Goal: Information Seeking & Learning: Learn about a topic

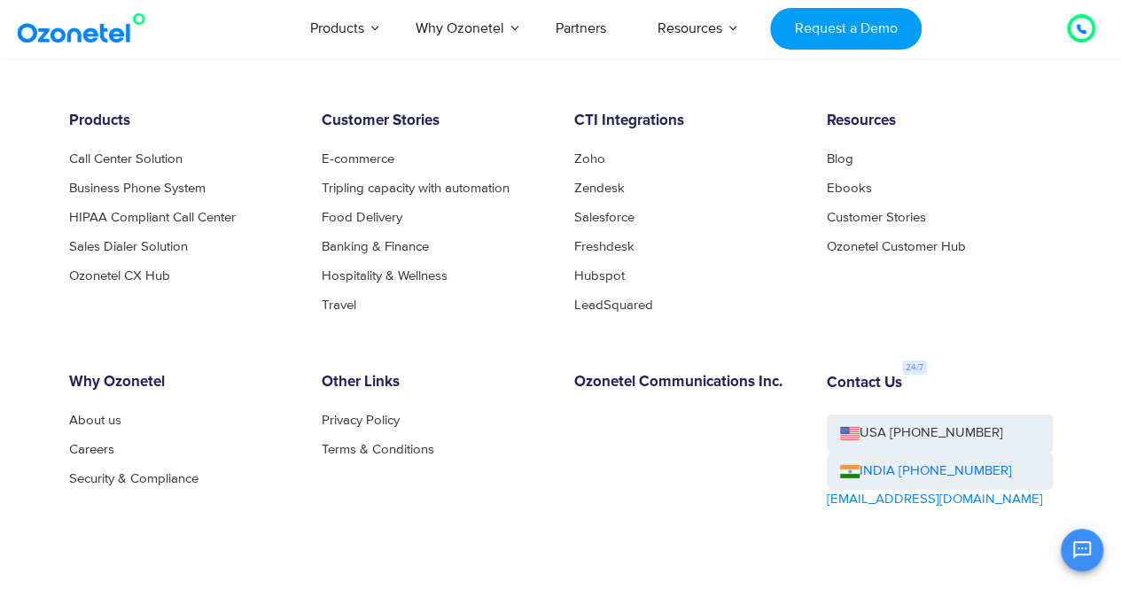
scroll to position [9491, 0]
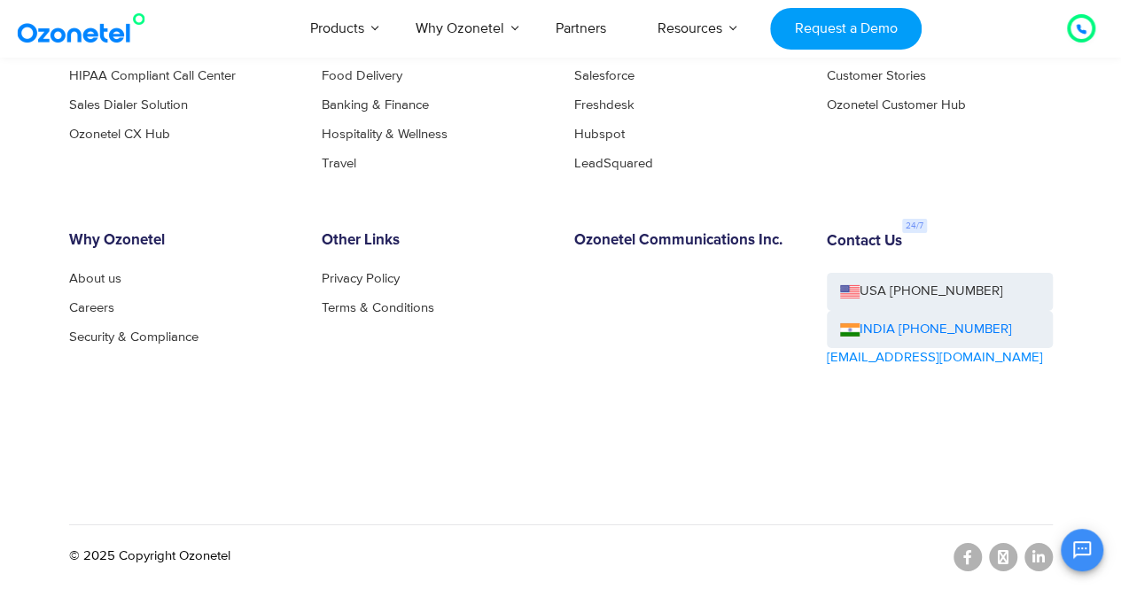
click at [1041, 554] on div "OK Ozonetel Bot Ozonetel recognized as a Leader by G2 for CCAAS ​ 0" at bounding box center [912, 548] width 383 height 47
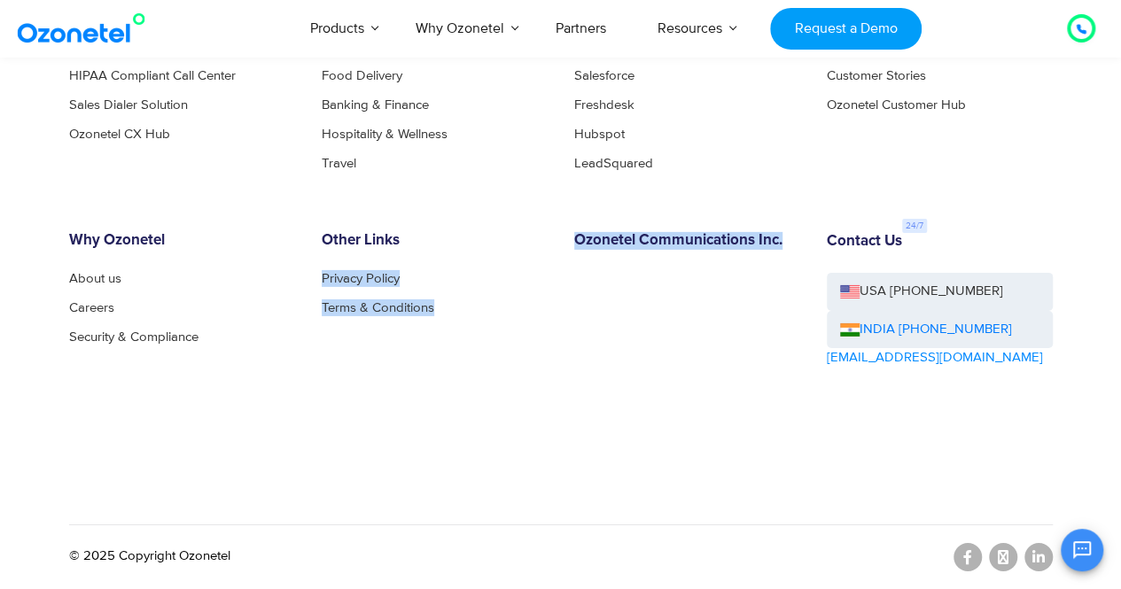
drag, startPoint x: 550, startPoint y: 242, endPoint x: 783, endPoint y: 222, distance: 234.0
click at [783, 222] on div "Products Call Center Solution Business Phone System HIPAA Compliant Call Center…" at bounding box center [561, 239] width 1010 height 536
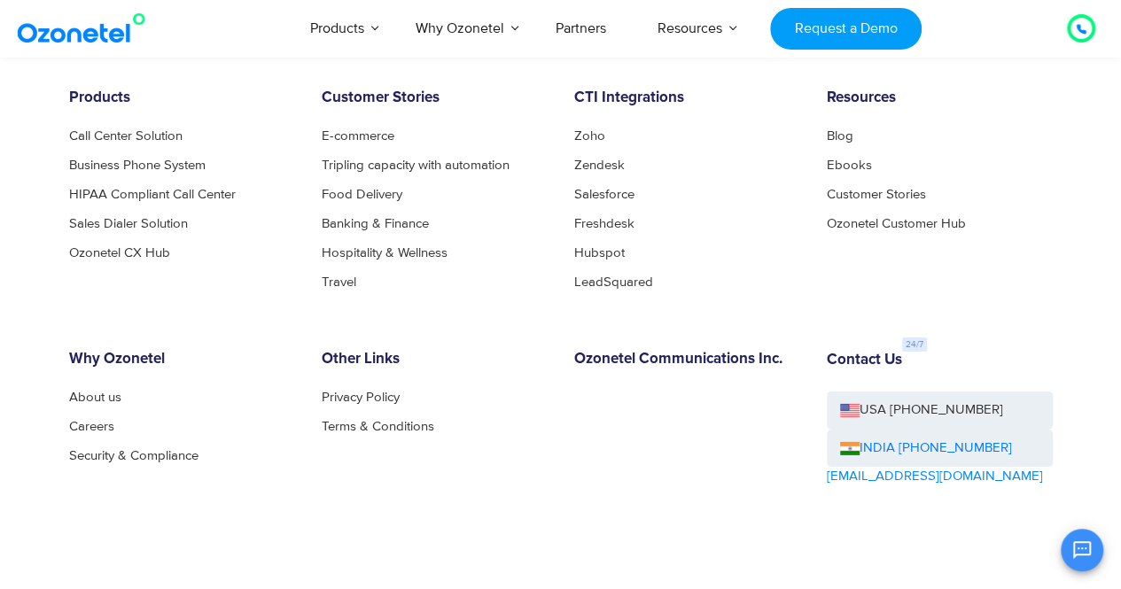
scroll to position [9357, 0]
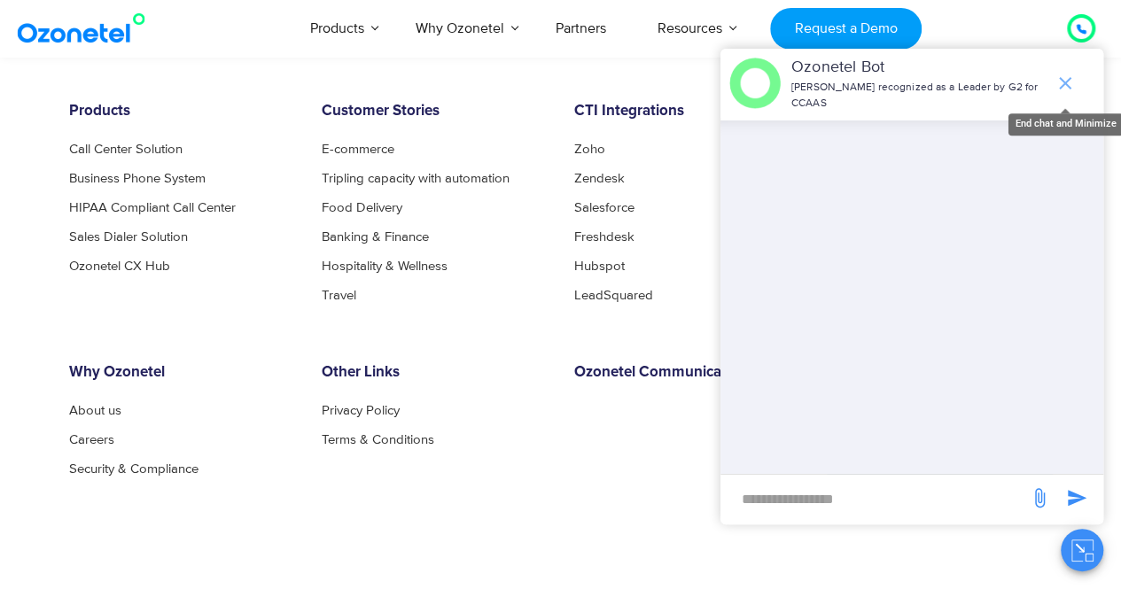
click at [1068, 72] on span "end chat or minimize" at bounding box center [1065, 83] width 35 height 35
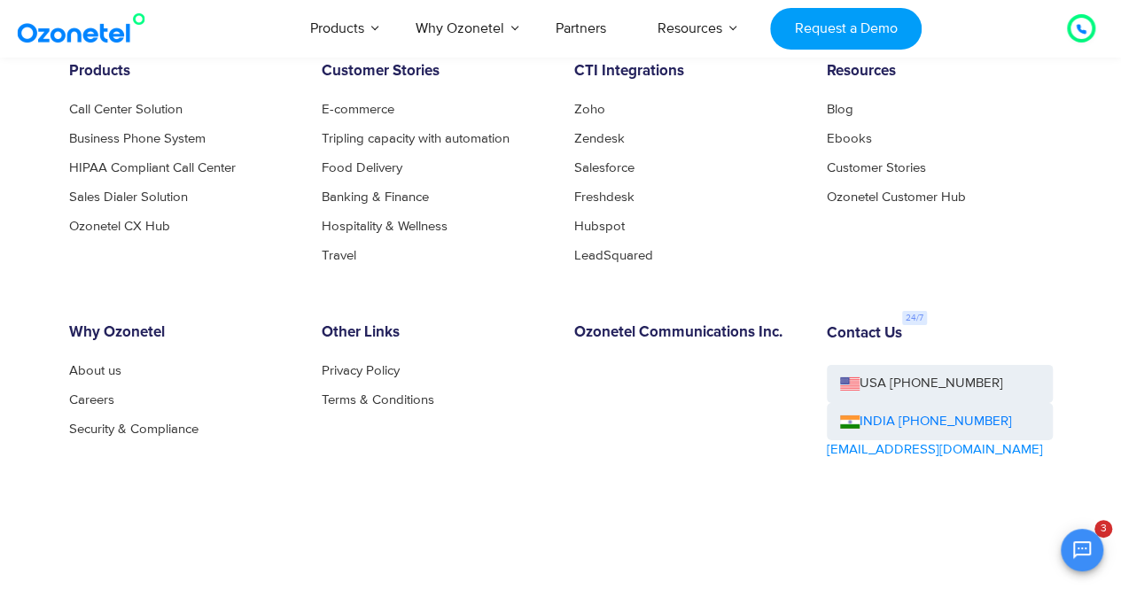
scroll to position [9396, 0]
click at [128, 232] on link "Ozonetel CX Hub" at bounding box center [124, 227] width 111 height 13
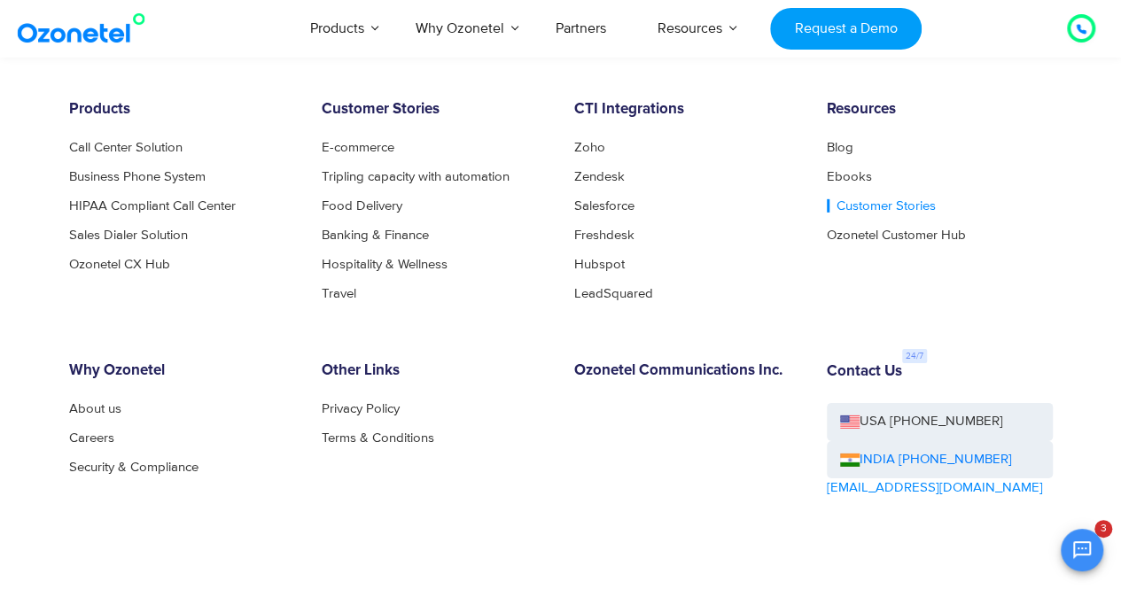
click at [854, 209] on link "Customer Stories" at bounding box center [881, 205] width 109 height 13
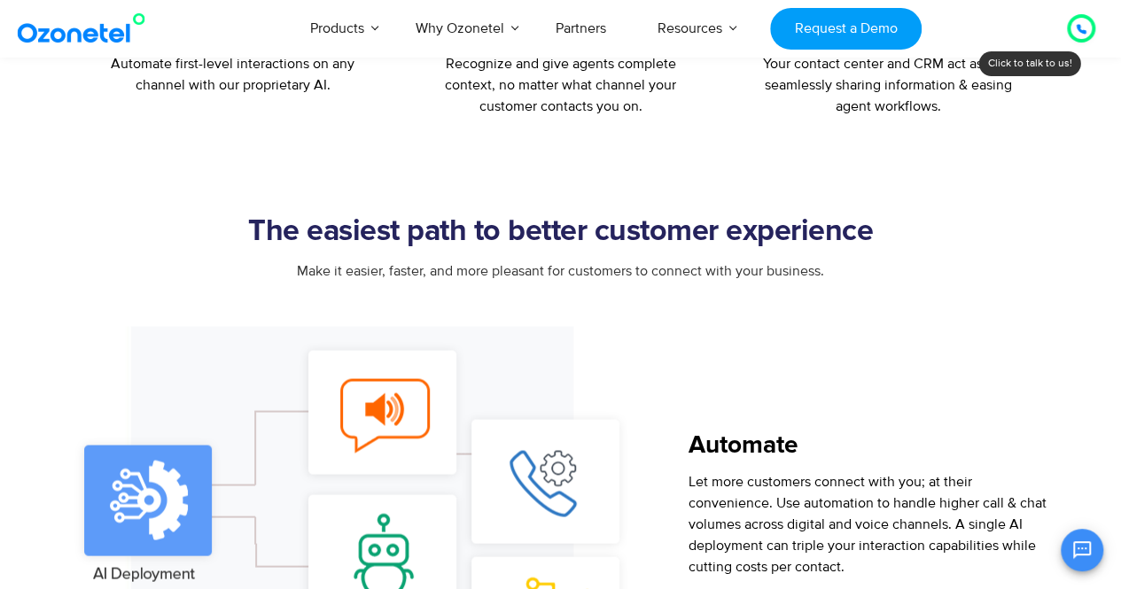
scroll to position [1411, 0]
